Goal: Information Seeking & Learning: Learn about a topic

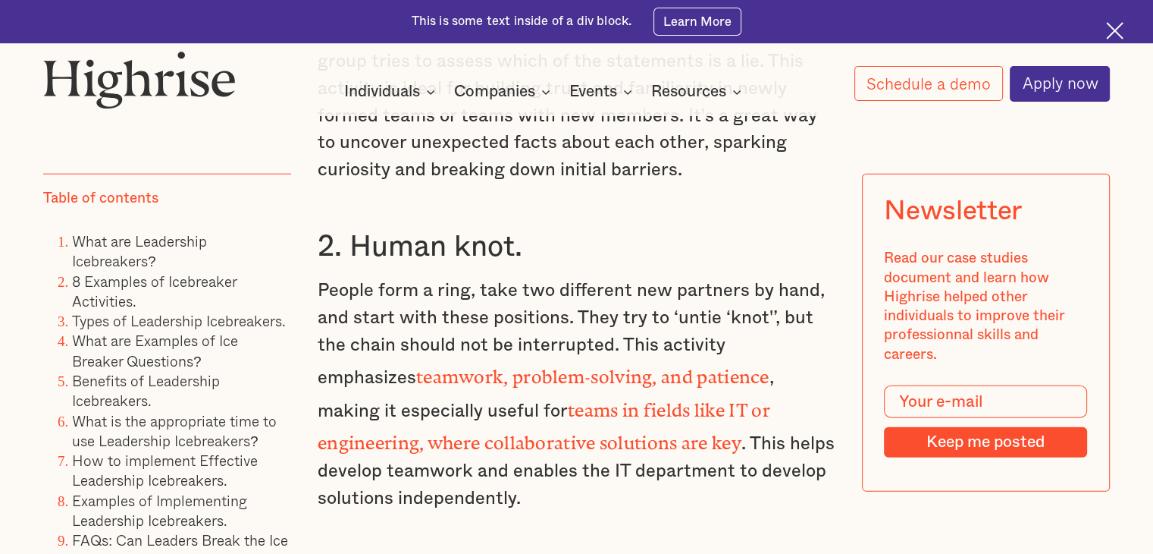
scroll to position [3783, 0]
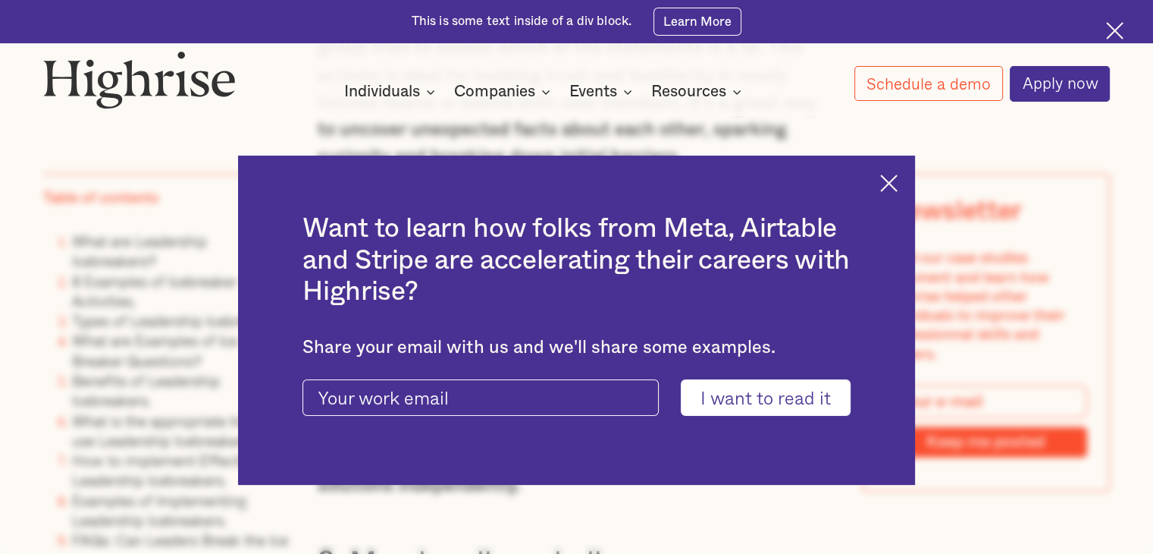
click at [898, 186] on img at bounding box center [888, 182] width 17 height 17
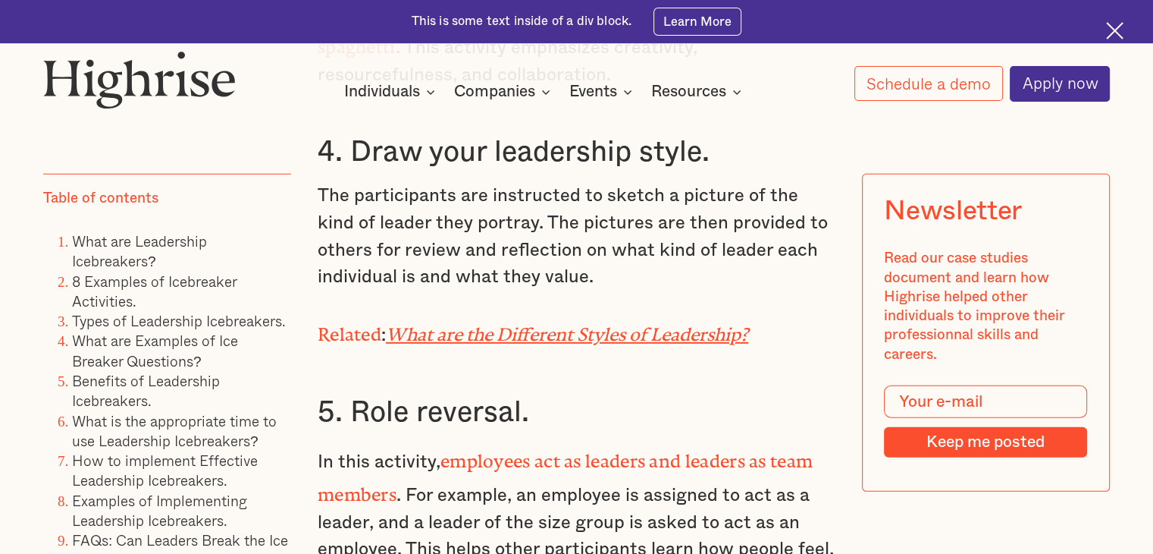
scroll to position [4408, 0]
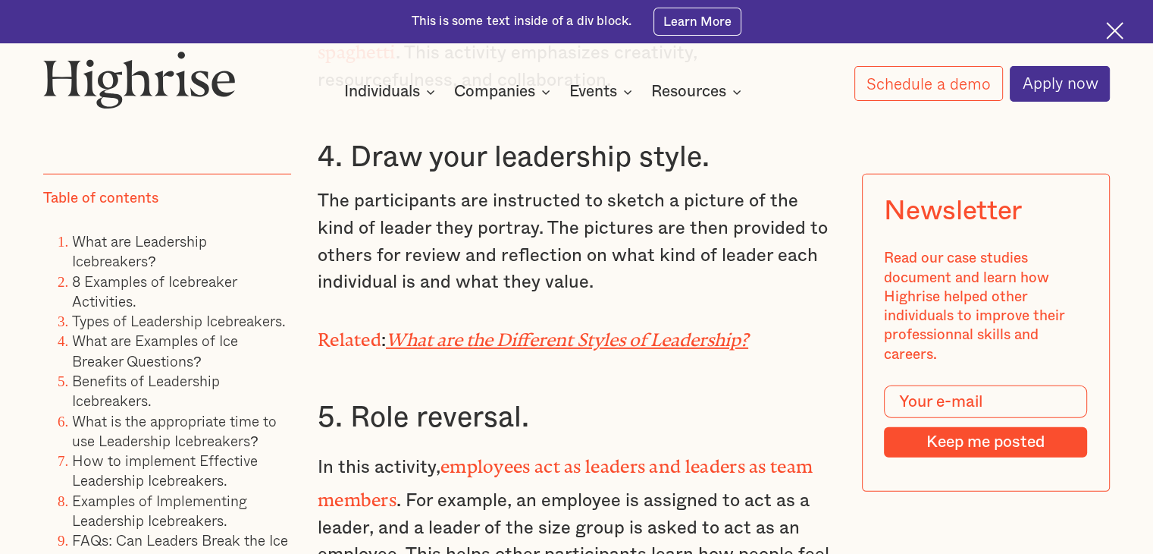
click at [500, 333] on em "What are the Different Styles of Leadership?" at bounding box center [567, 334] width 362 height 11
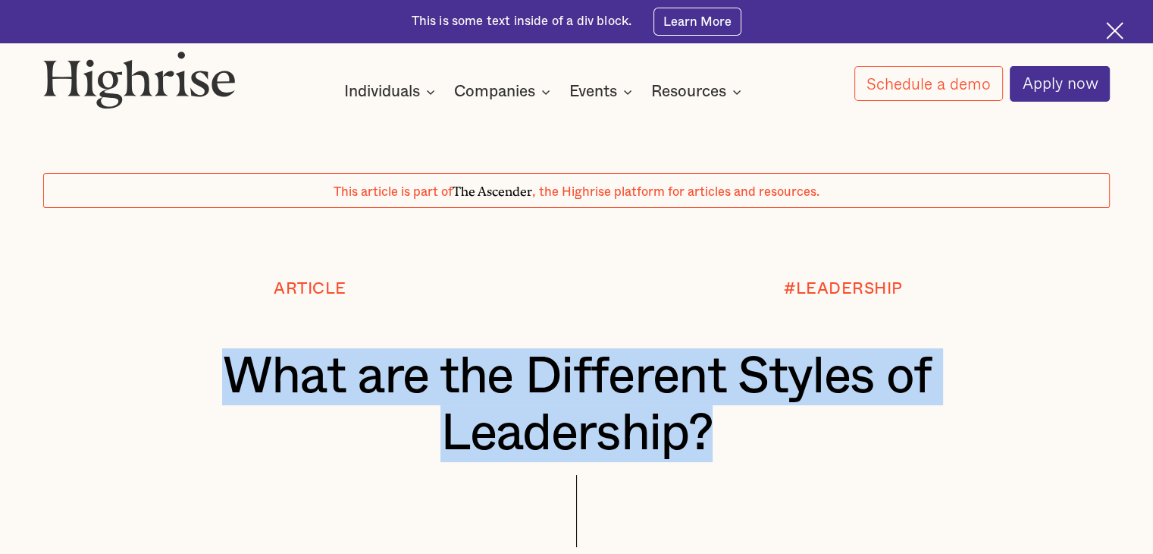
drag, startPoint x: 218, startPoint y: 370, endPoint x: 770, endPoint y: 434, distance: 556.5
click at [770, 434] on h1 "What are the Different Styles of Leadership?" at bounding box center [577, 404] width 978 height 113
copy h1 "What are the Different Styles of Leadership?"
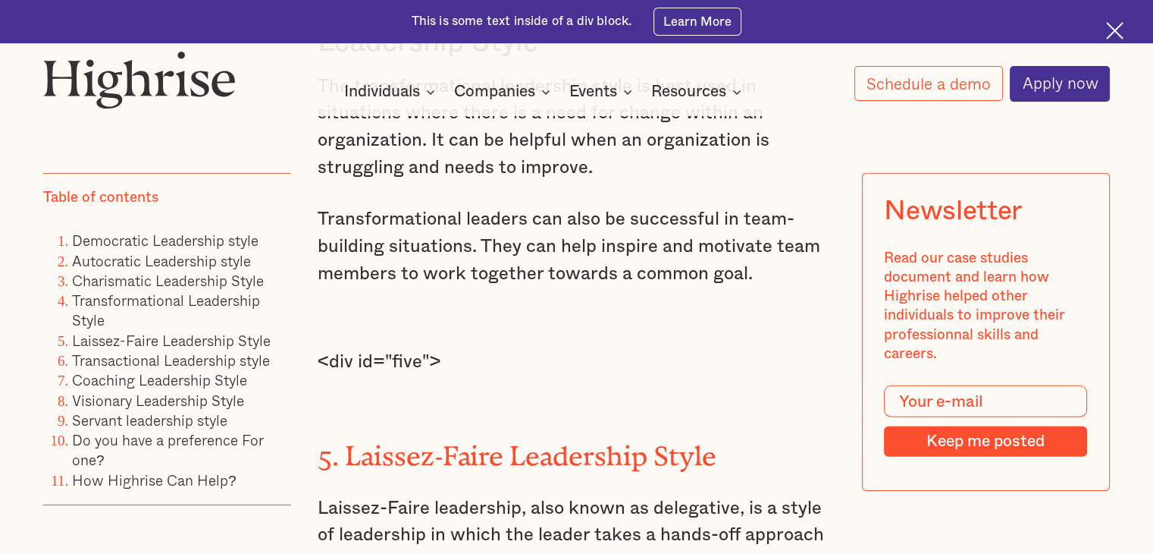
scroll to position [10333, 0]
